Goal: Information Seeking & Learning: Find specific fact

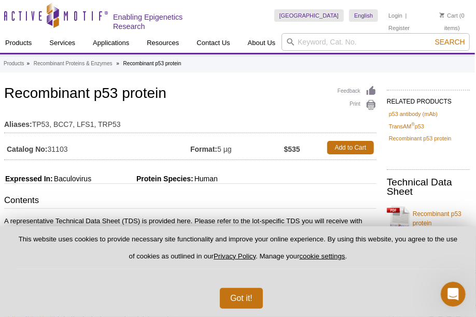
scroll to position [0, 1]
click at [240, 290] on button "Got it!" at bounding box center [241, 298] width 43 height 21
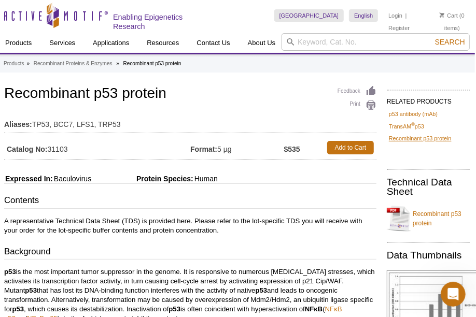
click at [395, 141] on link "Recombinant p53 protein" at bounding box center [420, 138] width 63 height 9
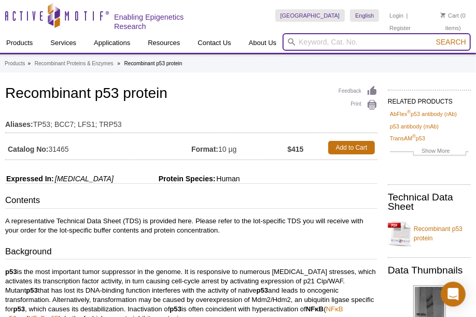
click at [350, 39] on input "search" at bounding box center [377, 42] width 188 height 18
type input "PAD4"
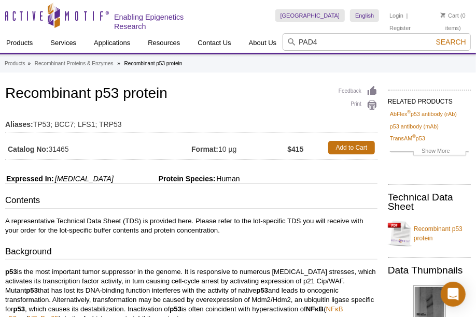
drag, startPoint x: 449, startPoint y: 42, endPoint x: 441, endPoint y: 44, distance: 8.4
click at [449, 42] on span "Search" at bounding box center [451, 42] width 30 height 8
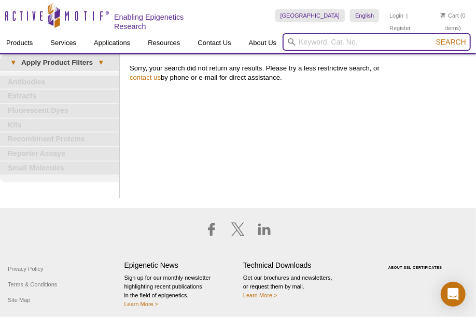
click at [353, 42] on input "search" at bounding box center [377, 42] width 188 height 18
type input "PADI4"
click at [452, 41] on button "Search" at bounding box center [451, 41] width 36 height 9
